Goal: Task Accomplishment & Management: Manage account settings

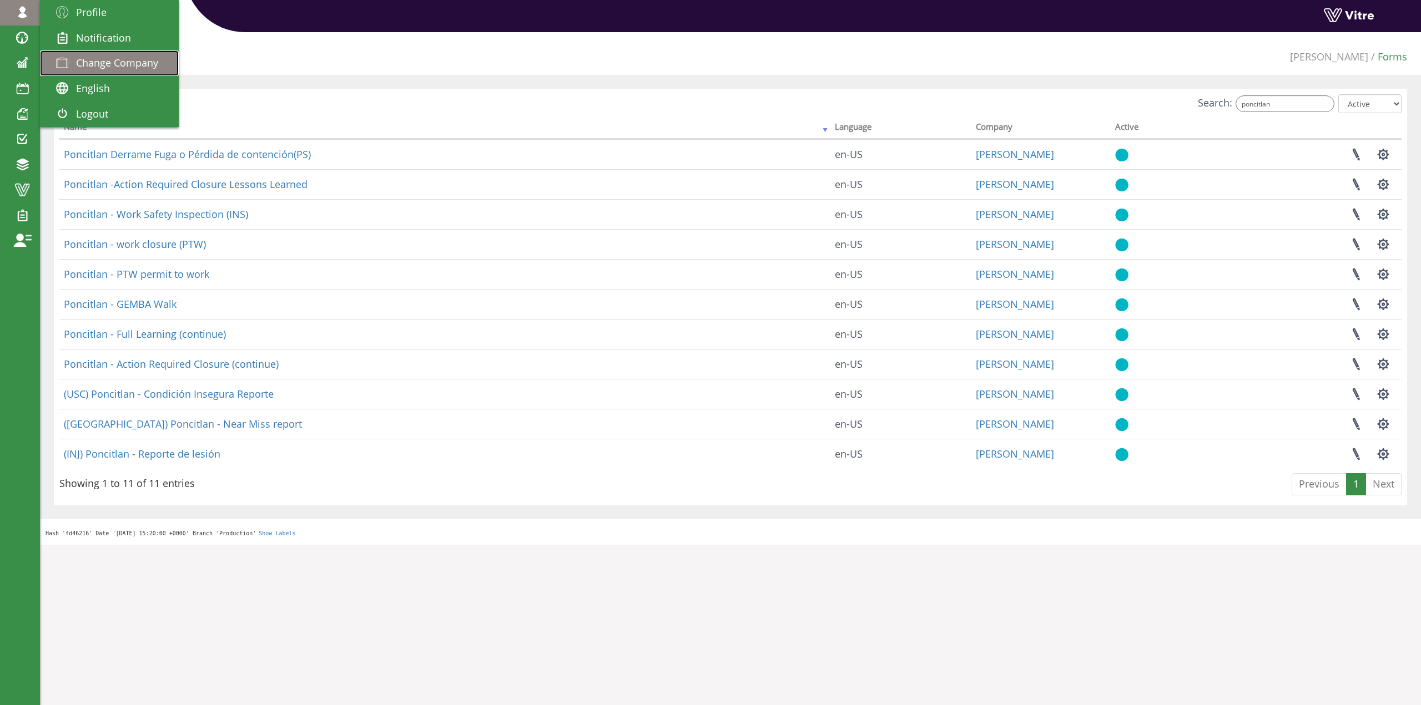
click at [93, 54] on link "Change Company" at bounding box center [109, 63] width 139 height 26
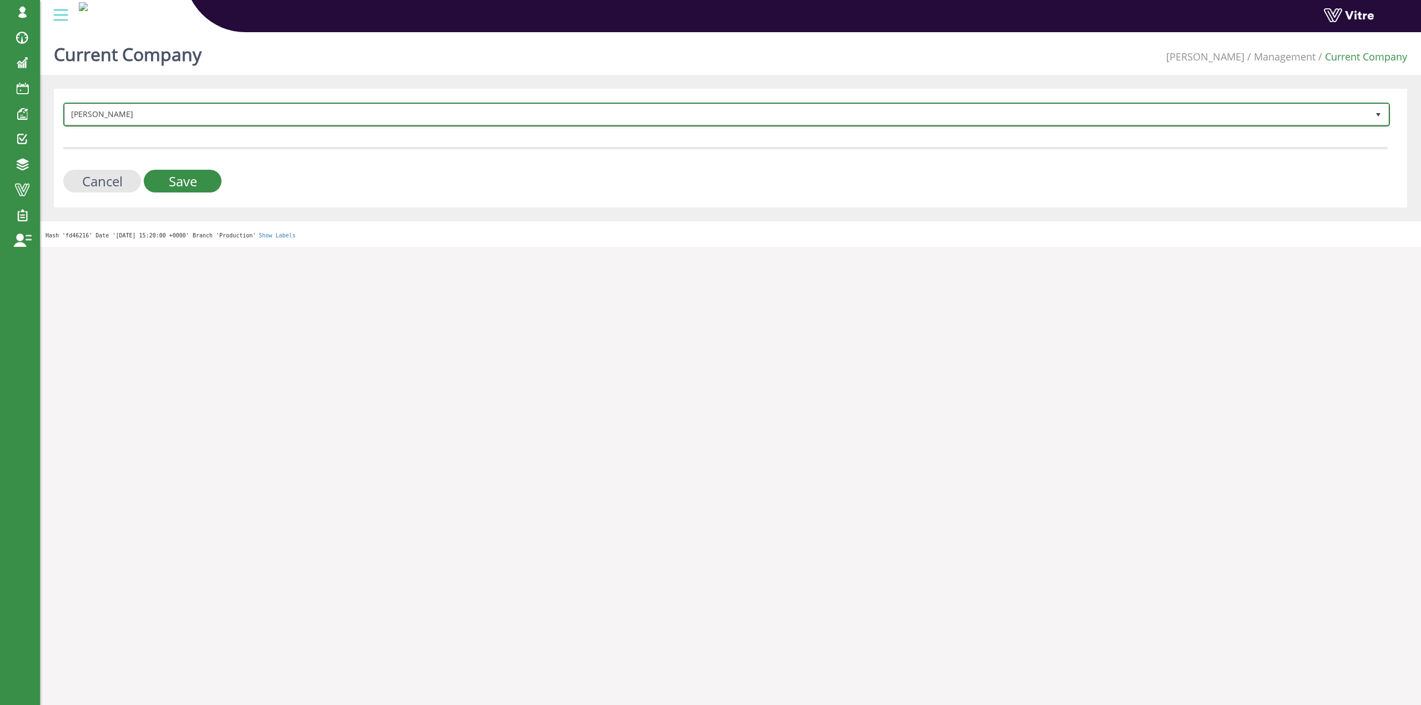
click at [242, 122] on span "[PERSON_NAME]" at bounding box center [716, 114] width 1303 height 20
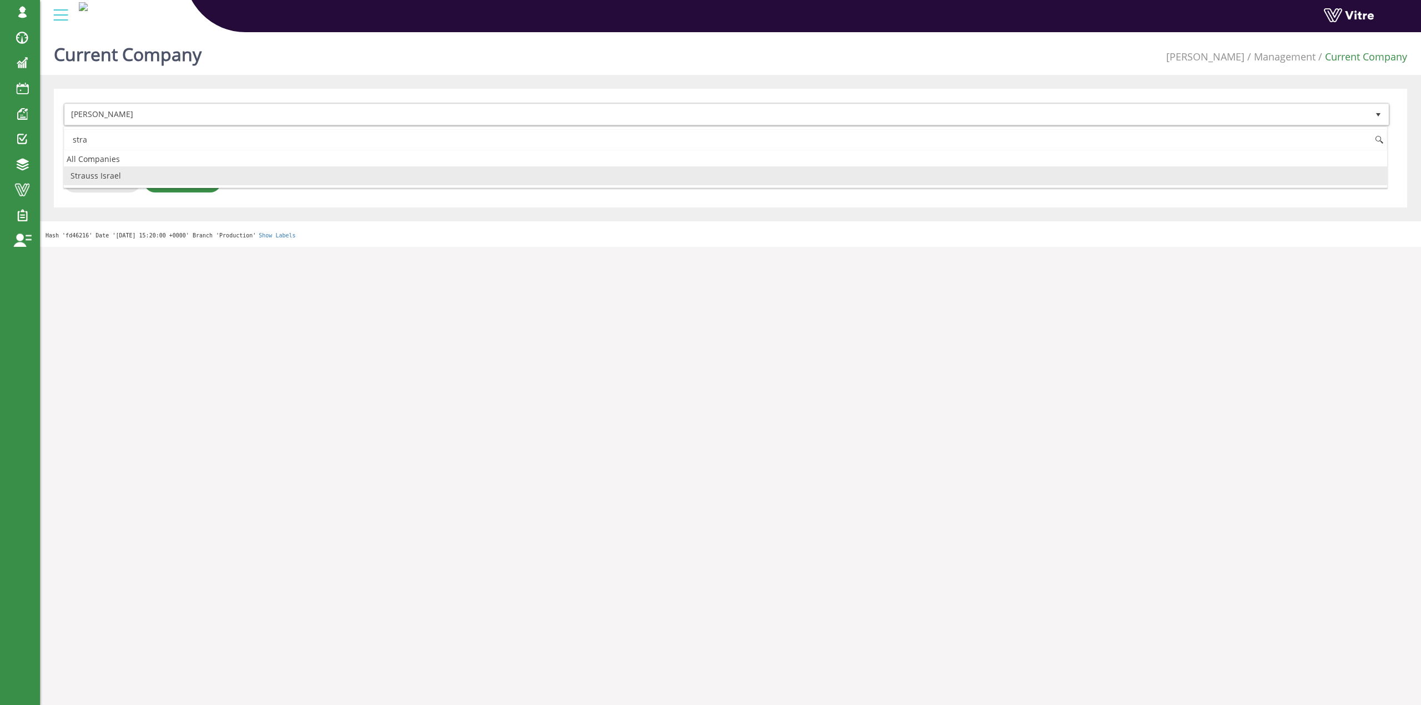
click at [130, 168] on li "Strauss Israel" at bounding box center [725, 175] width 1323 height 19
type input "stra"
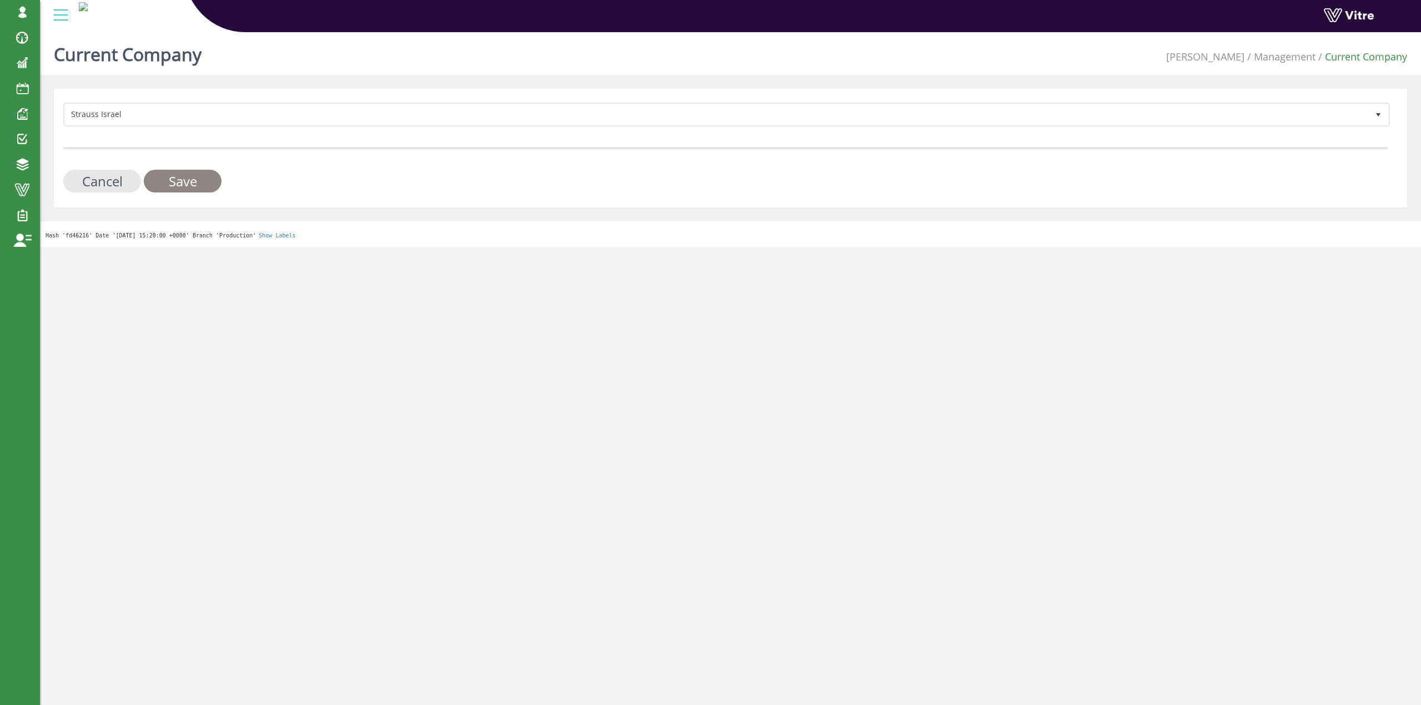
click at [184, 182] on input "Save" at bounding box center [183, 181] width 78 height 23
